Goal: Task Accomplishment & Management: Use online tool/utility

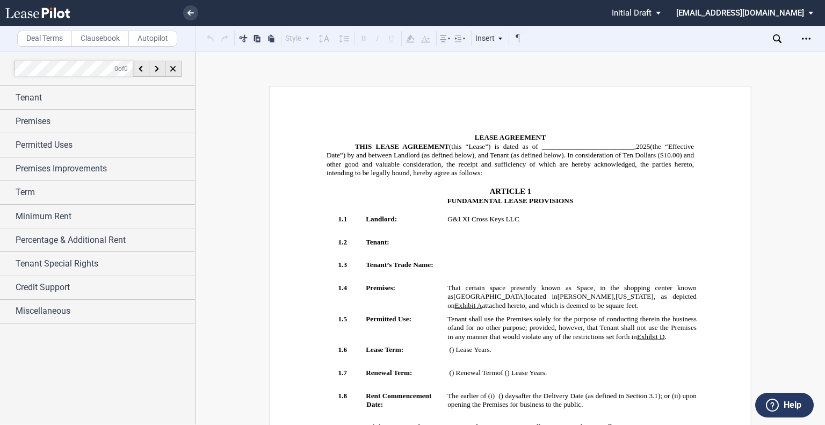
scroll to position [537, 0]
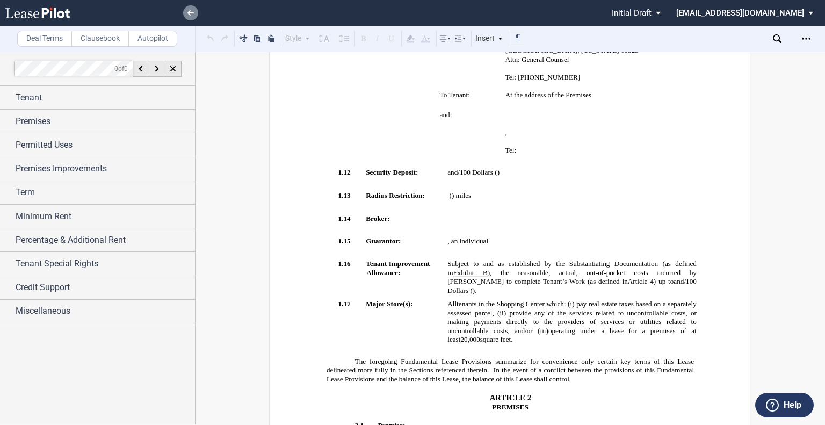
click at [191, 17] on link at bounding box center [190, 12] width 15 height 15
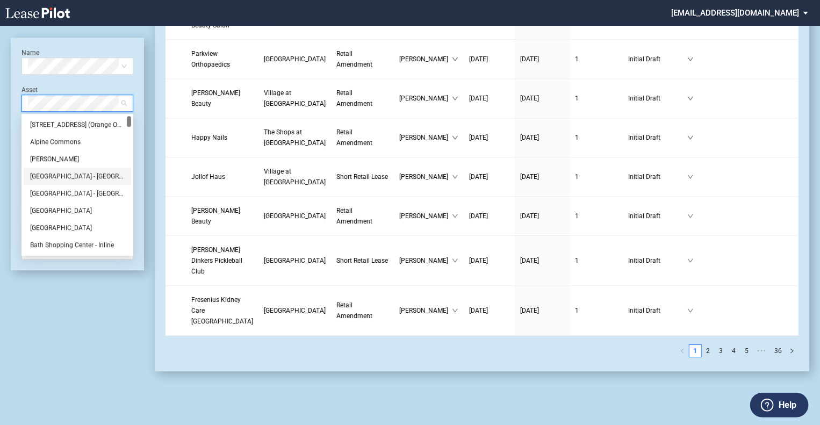
scroll to position [215, 0]
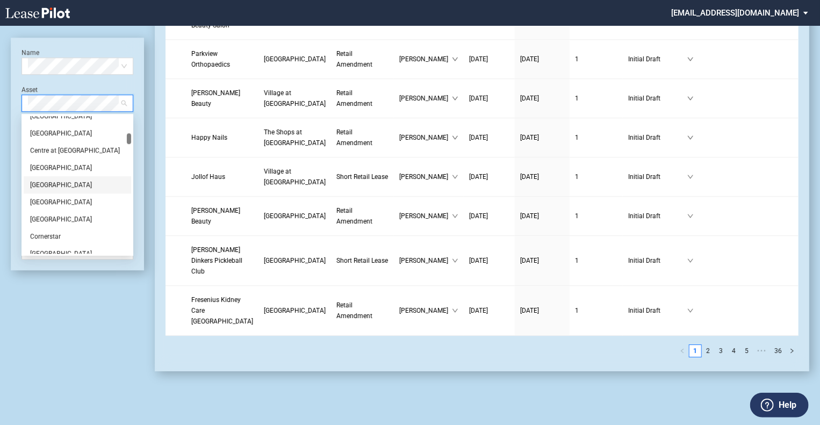
click at [56, 182] on div "Colony Place" at bounding box center [77, 184] width 95 height 11
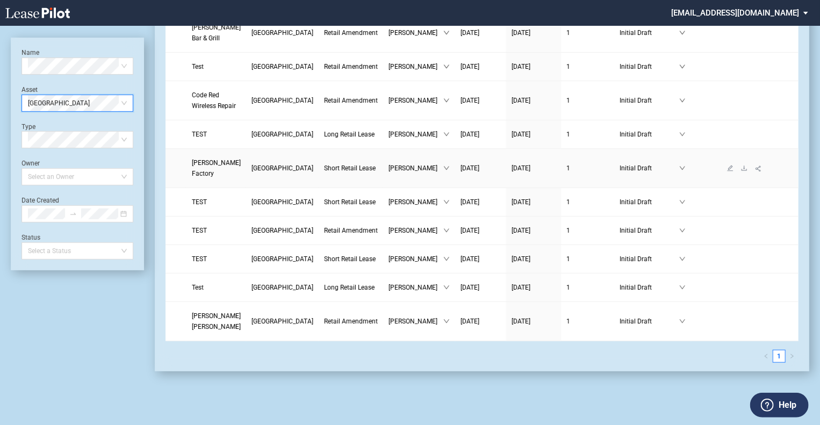
scroll to position [0, 0]
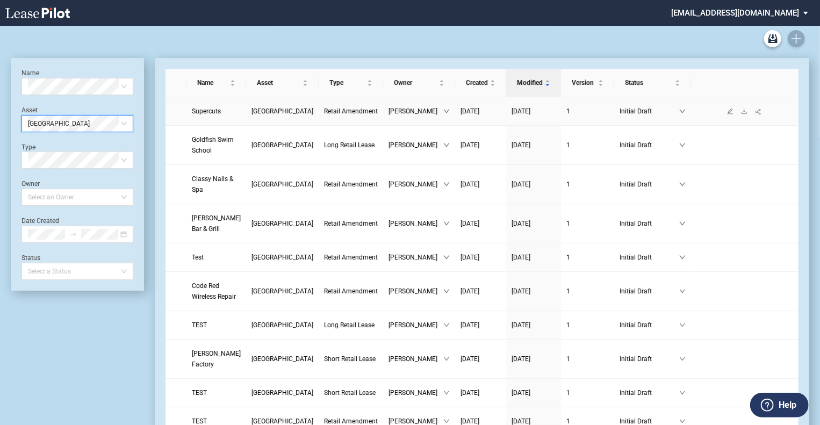
click at [361, 107] on td "Retail Amendment" at bounding box center [351, 111] width 64 height 28
click at [401, 117] on span "[PERSON_NAME]" at bounding box center [415, 111] width 55 height 11
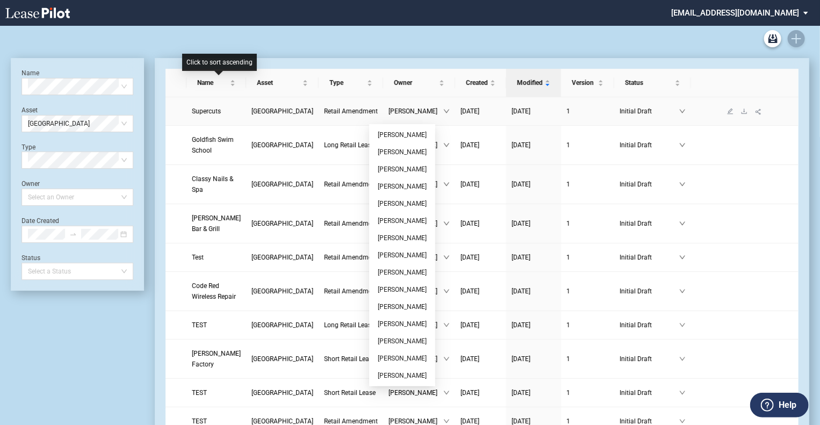
click at [207, 113] on span "Supercuts" at bounding box center [206, 111] width 29 height 8
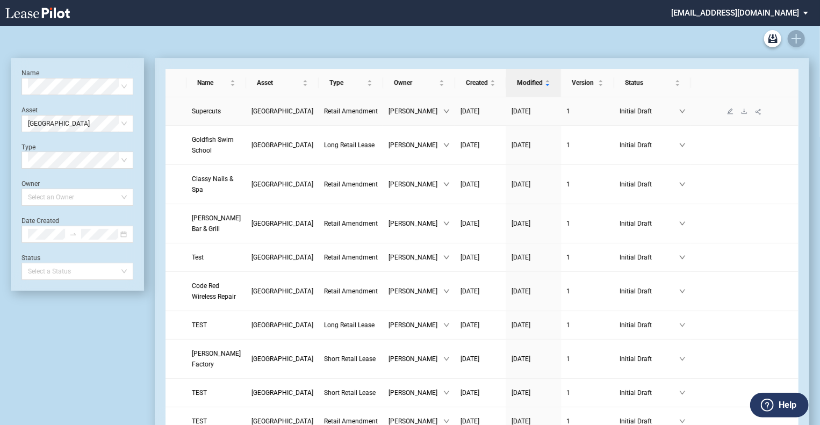
click at [213, 115] on span "Supercuts" at bounding box center [206, 111] width 29 height 8
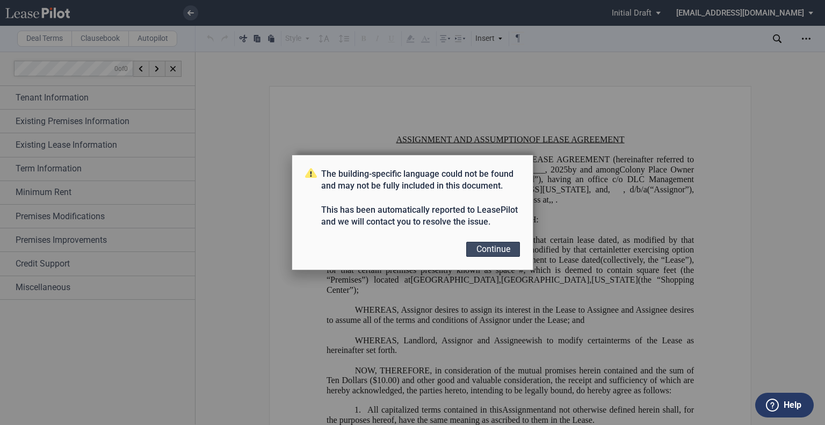
click at [510, 251] on button "Continue" at bounding box center [493, 249] width 54 height 15
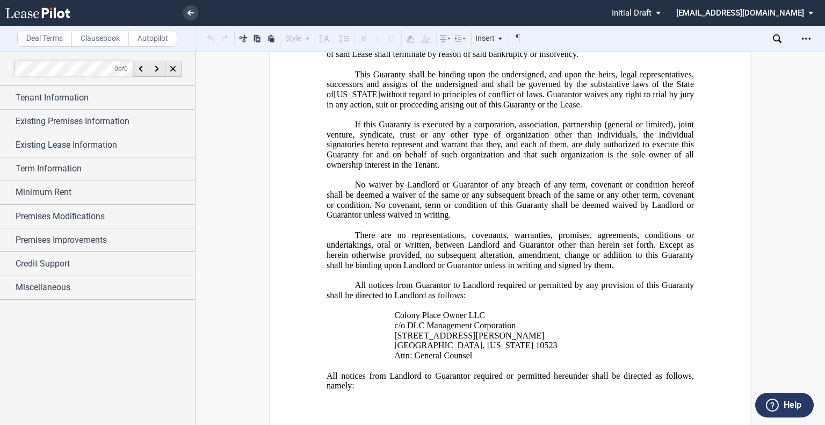
scroll to position [3391, 0]
